Goal: Transaction & Acquisition: Purchase product/service

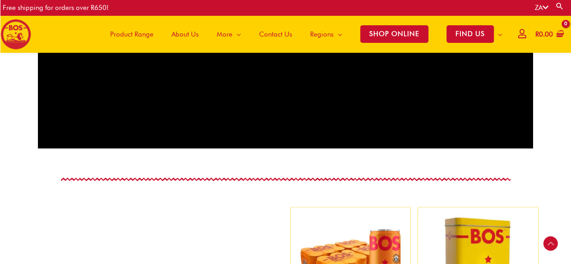
scroll to position [903, 0]
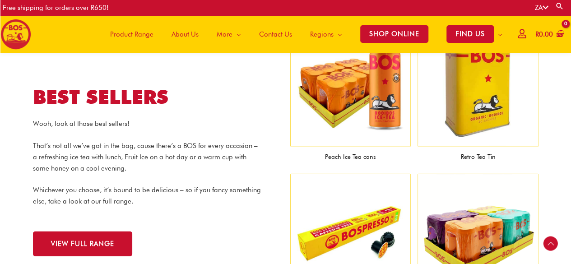
click at [346, 87] on img at bounding box center [350, 86] width 121 height 121
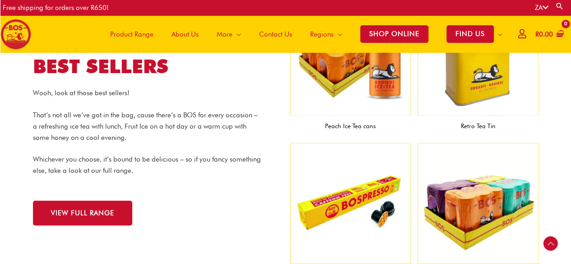
scroll to position [948, 0]
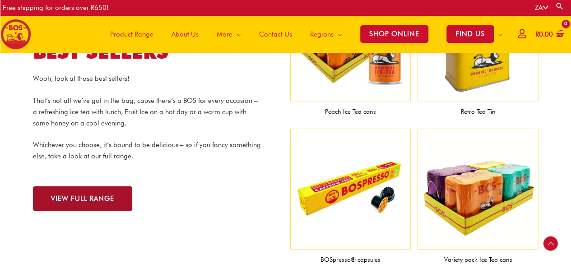
click at [60, 200] on span "VIEW FULL RANGE" at bounding box center [82, 198] width 63 height 7
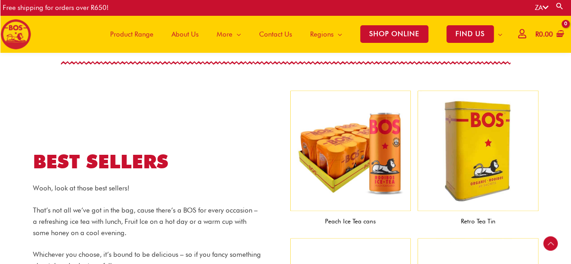
scroll to position [903, 0]
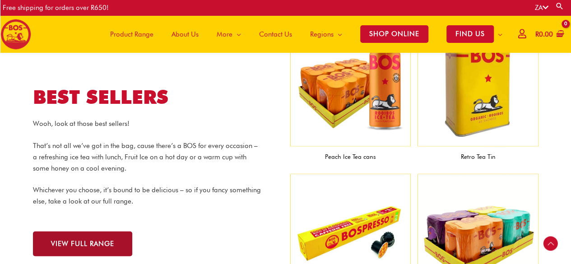
click at [73, 243] on span "VIEW FULL RANGE" at bounding box center [82, 244] width 63 height 7
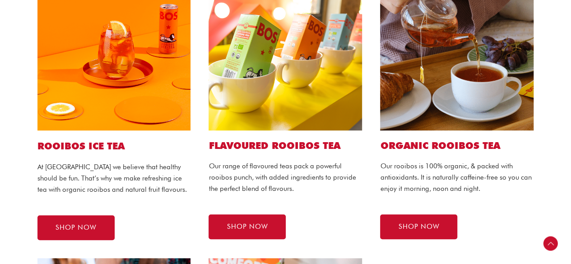
scroll to position [271, 0]
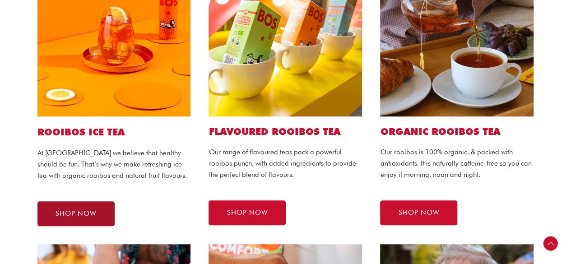
click at [70, 211] on span "SHOP NOW" at bounding box center [76, 213] width 41 height 7
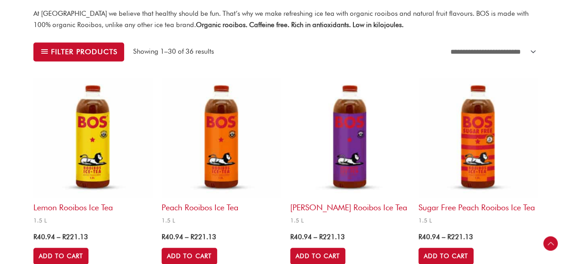
scroll to position [316, 0]
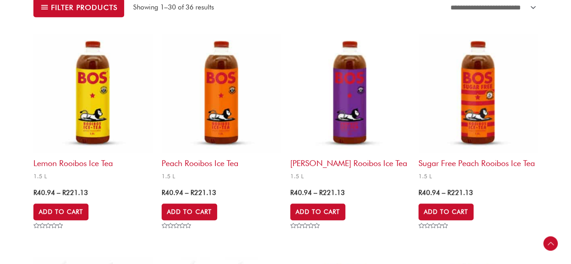
click at [222, 100] on img at bounding box center [221, 93] width 119 height 119
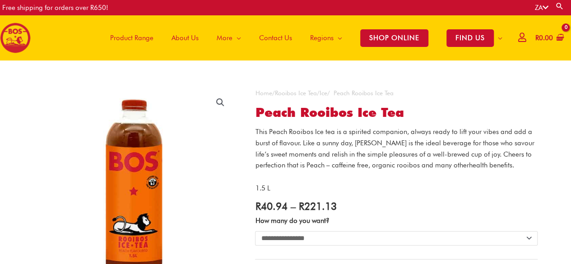
click at [469, 167] on link "health benefits." at bounding box center [491, 165] width 45 height 8
